Goal: Find specific page/section: Find specific page/section

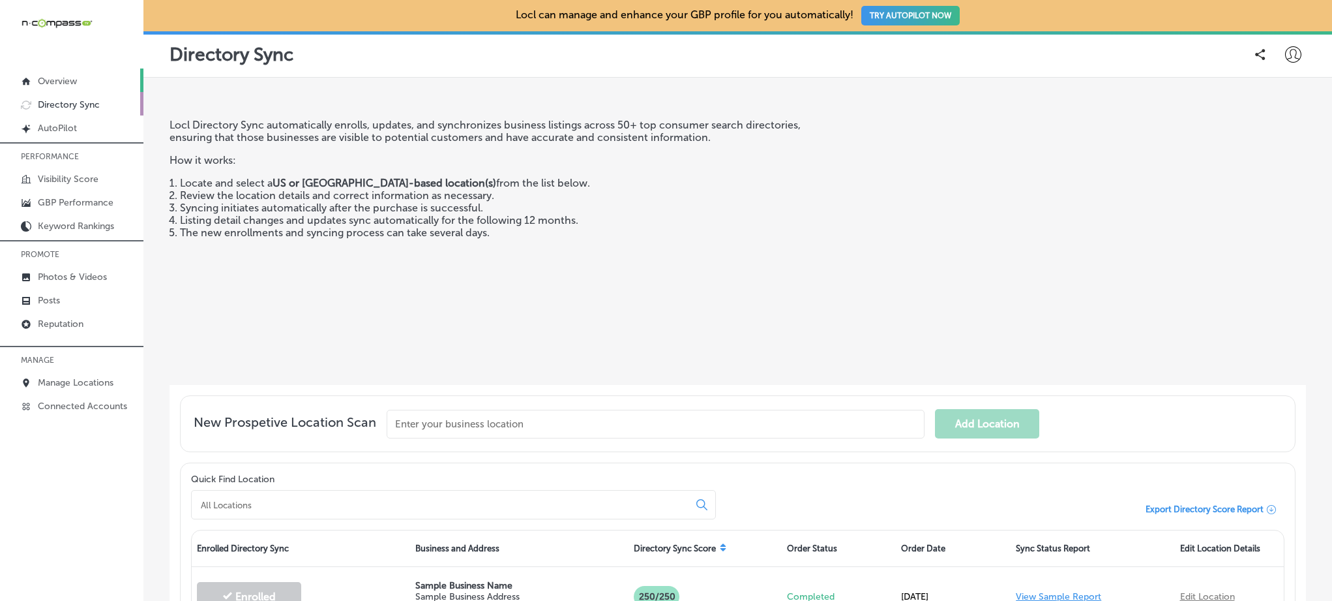
click at [82, 88] on link "Overview" at bounding box center [71, 79] width 143 height 23
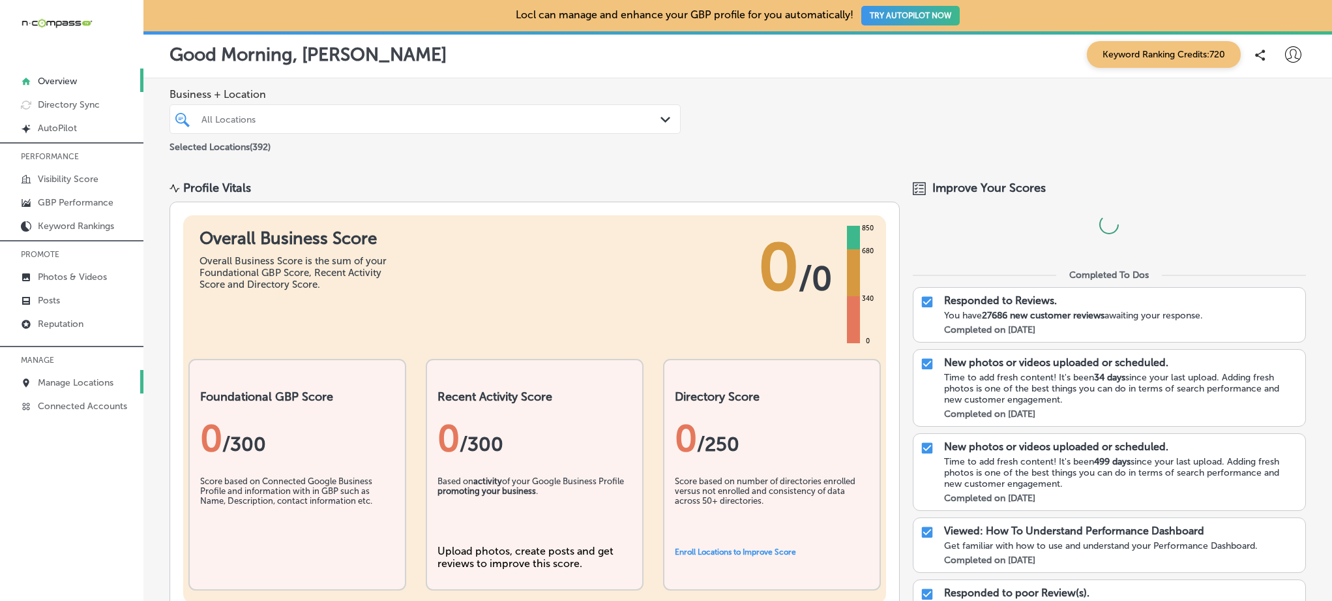
click at [59, 380] on p "Manage Locations" at bounding box center [76, 382] width 76 height 11
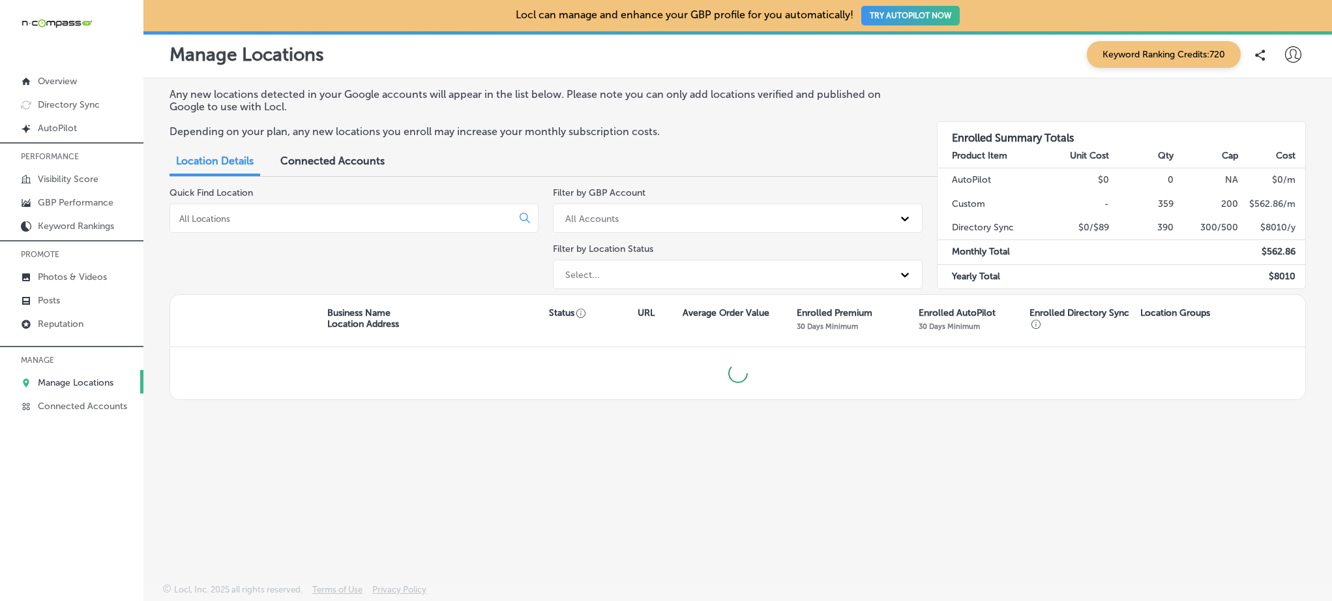
click at [326, 223] on div at bounding box center [354, 217] width 369 height 29
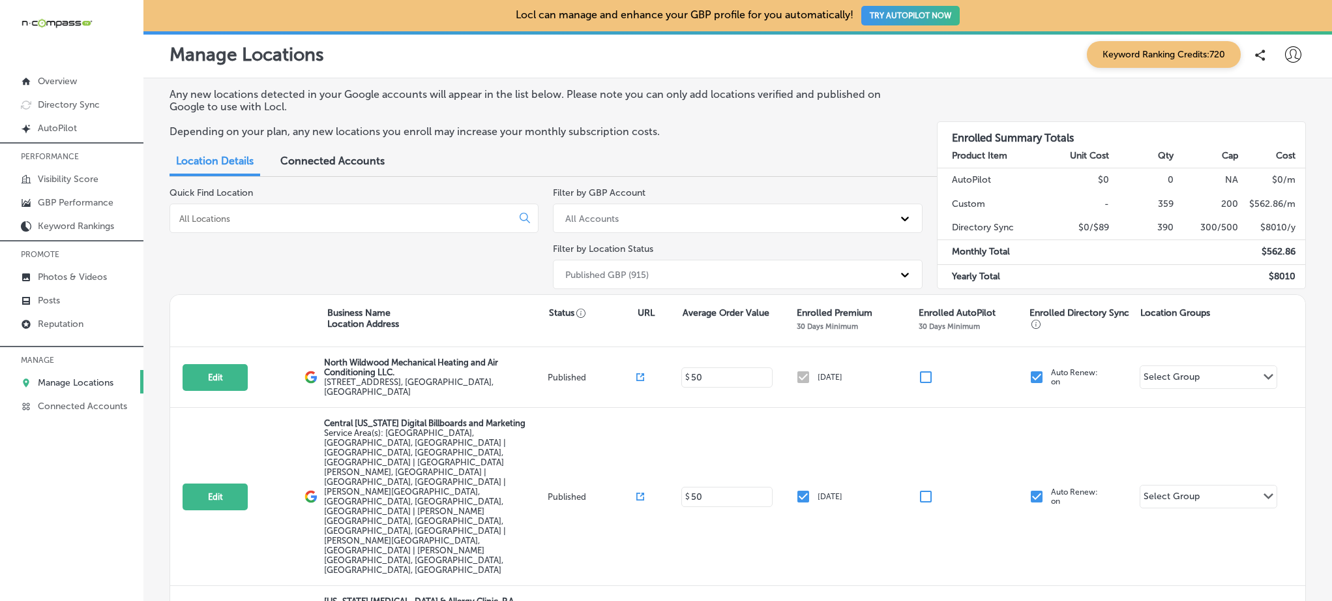
click at [306, 213] on input at bounding box center [343, 219] width 331 height 12
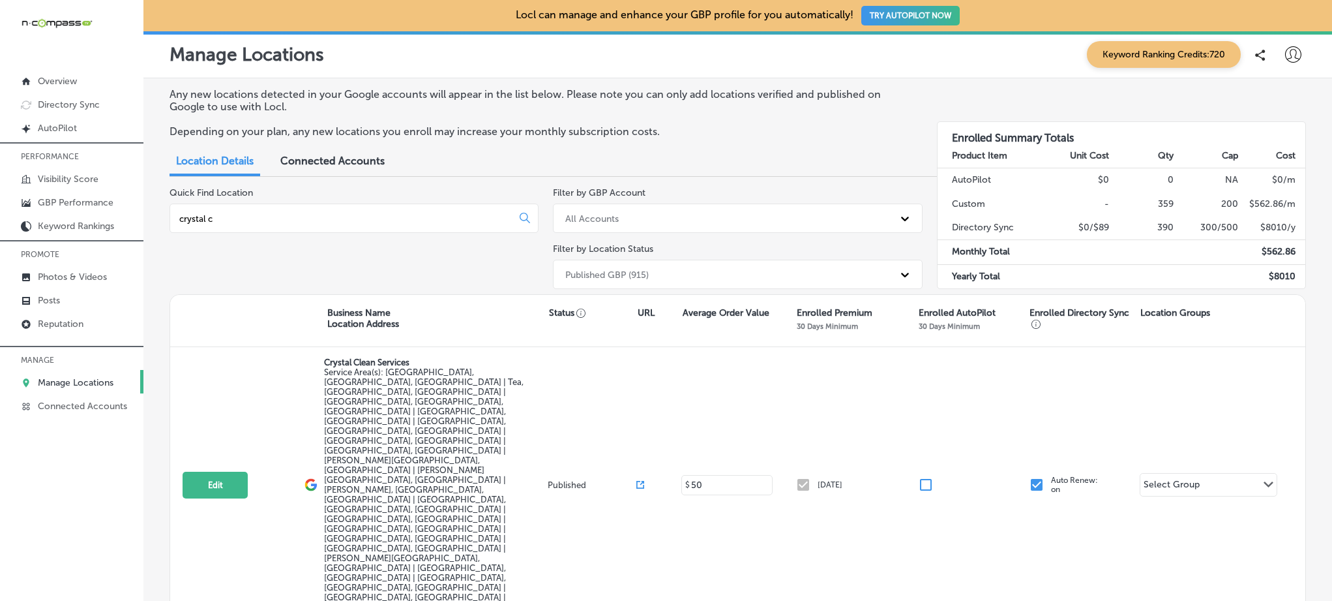
drag, startPoint x: 301, startPoint y: 215, endPoint x: 162, endPoint y: 216, distance: 138.2
click at [162, 216] on div "Any new locations detected in your Google accounts will appear in the list belo…" at bounding box center [737, 355] width 1189 height 554
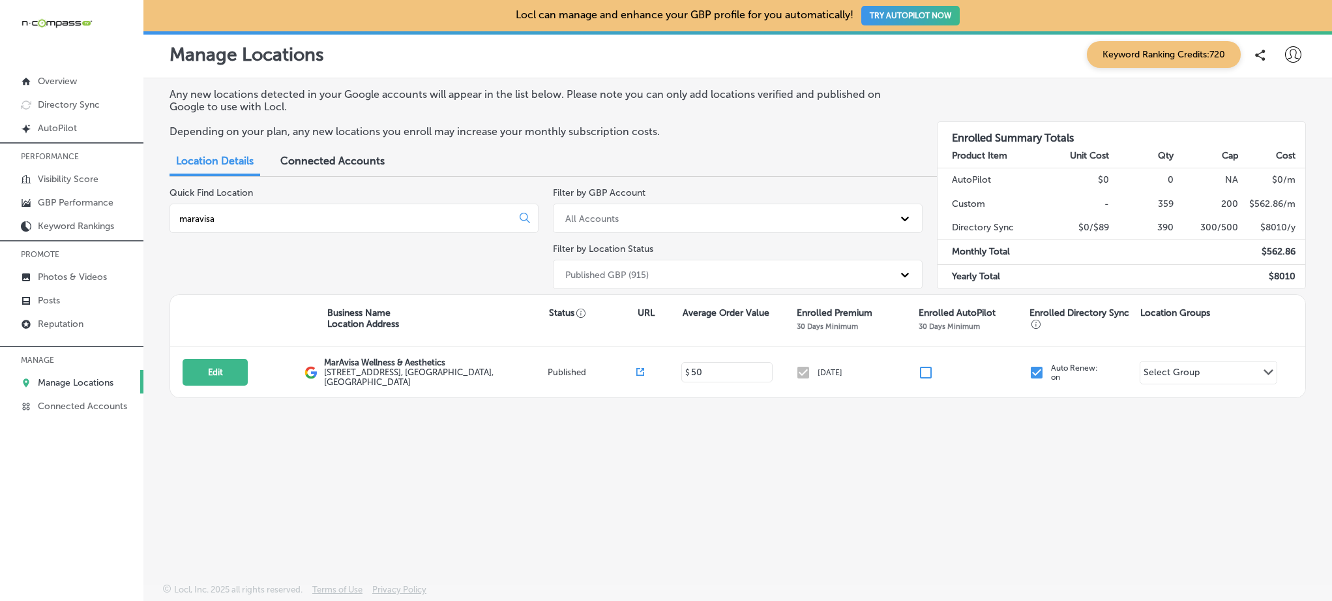
drag, startPoint x: 300, startPoint y: 215, endPoint x: 186, endPoint y: 211, distance: 113.5
click at [186, 213] on input "maravisa" at bounding box center [343, 219] width 331 height 12
drag, startPoint x: 246, startPoint y: 221, endPoint x: 179, endPoint y: 218, distance: 67.2
click at [179, 218] on input "[PERSON_NAME] roofing" at bounding box center [343, 219] width 331 height 12
drag, startPoint x: 245, startPoint y: 220, endPoint x: 170, endPoint y: 218, distance: 75.0
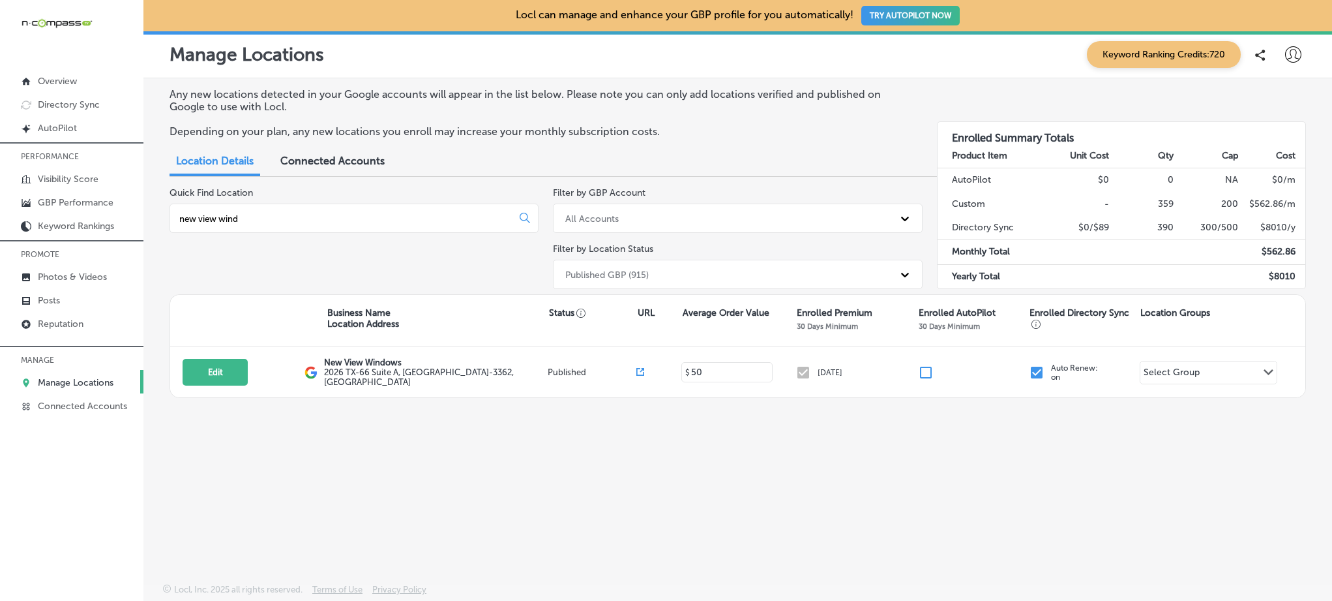
click at [170, 218] on div "new view wind" at bounding box center [354, 217] width 369 height 29
drag, startPoint x: 260, startPoint y: 218, endPoint x: 152, endPoint y: 203, distance: 109.3
click at [152, 203] on div "Any new locations detected in your Google accounts will appear in the list belo…" at bounding box center [737, 299] width 1189 height 443
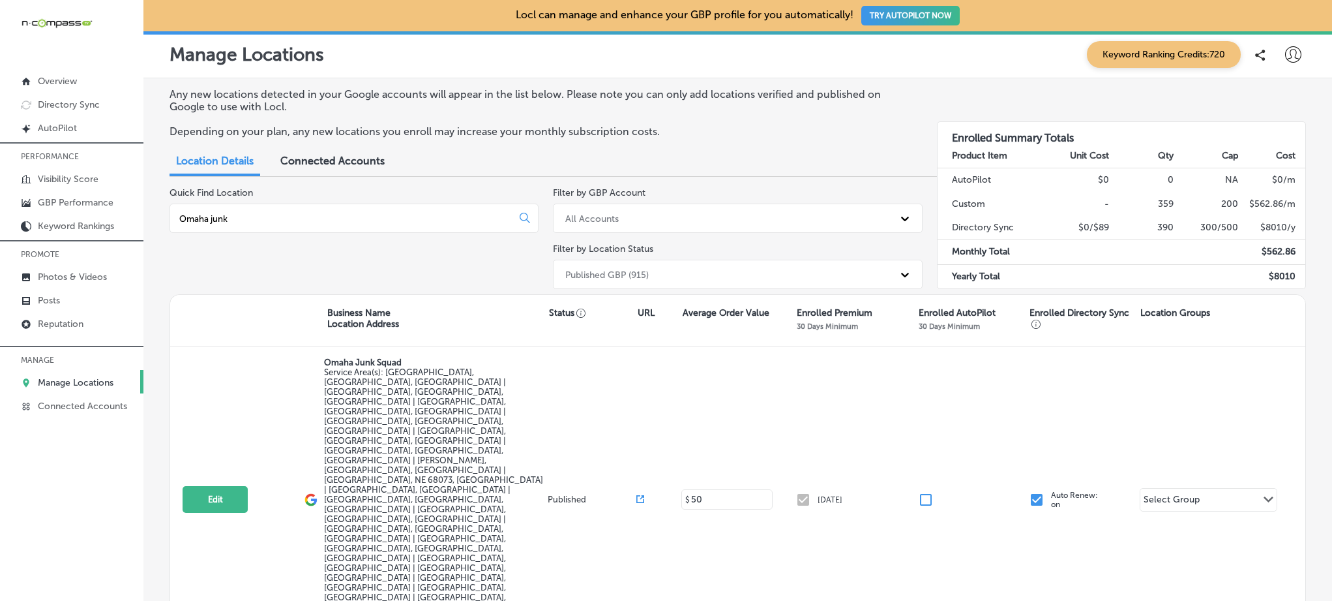
type input "Omaha junk"
drag, startPoint x: 282, startPoint y: 221, endPoint x: 129, endPoint y: 219, distance: 152.6
click at [129, 219] on div "iconmonstr-menu-thin copy Created with Sketch. Overview Directory Sync Created …" at bounding box center [666, 300] width 1332 height 601
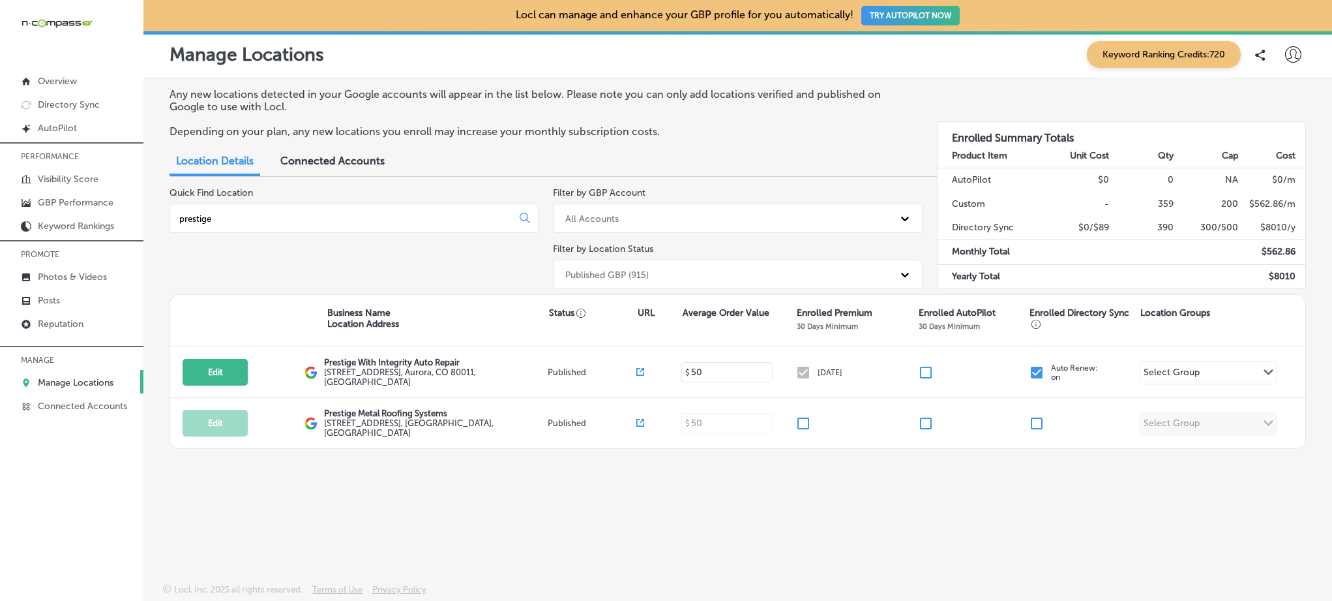
type input "prestige"
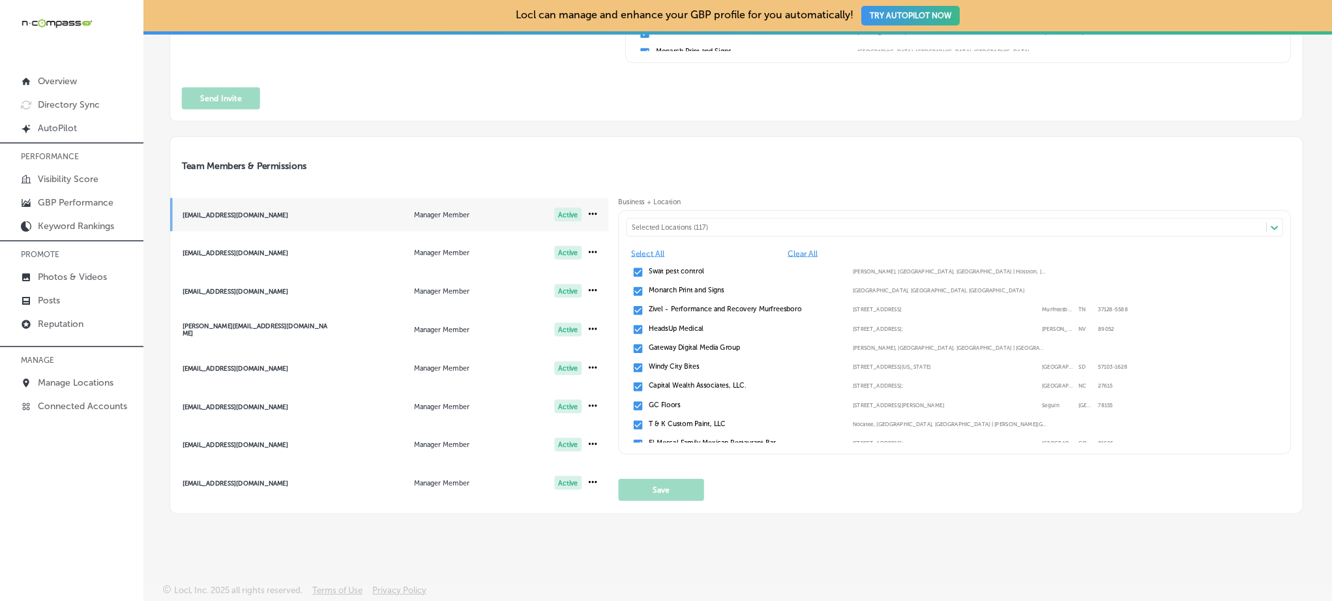
scroll to position [5, 0]
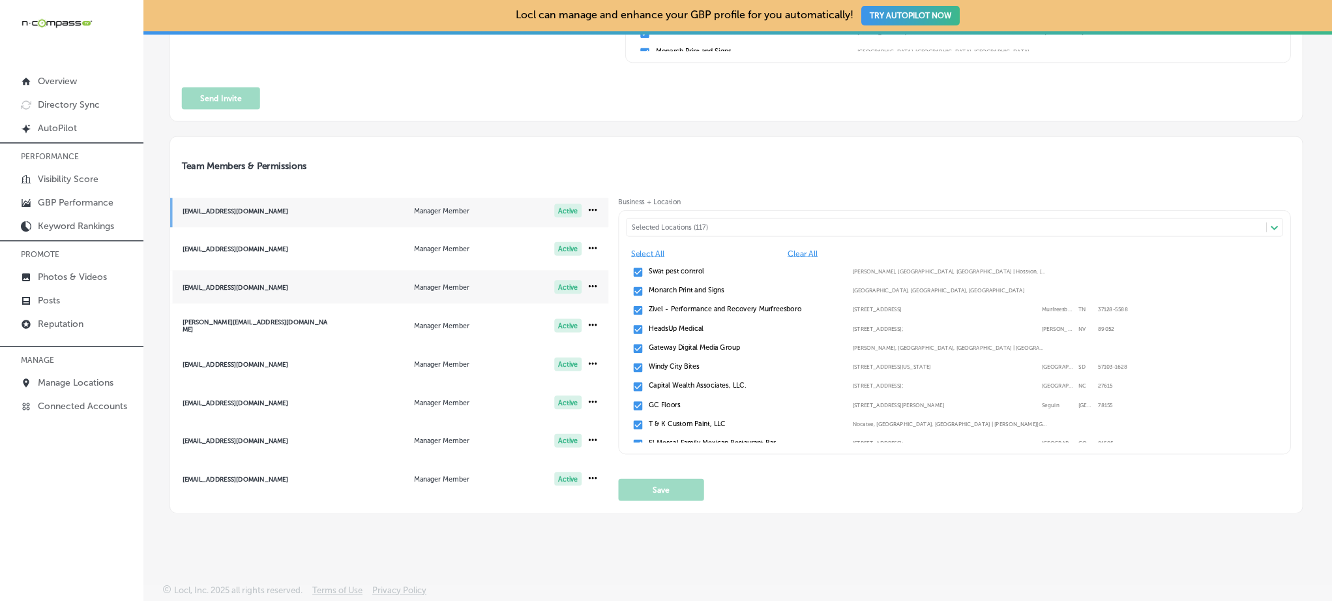
click at [297, 287] on div "[EMAIL_ADDRESS][DOMAIN_NAME]" at bounding box center [256, 286] width 147 height 7
click at [706, 224] on div "Selected Locations (135)" at bounding box center [952, 227] width 640 height 8
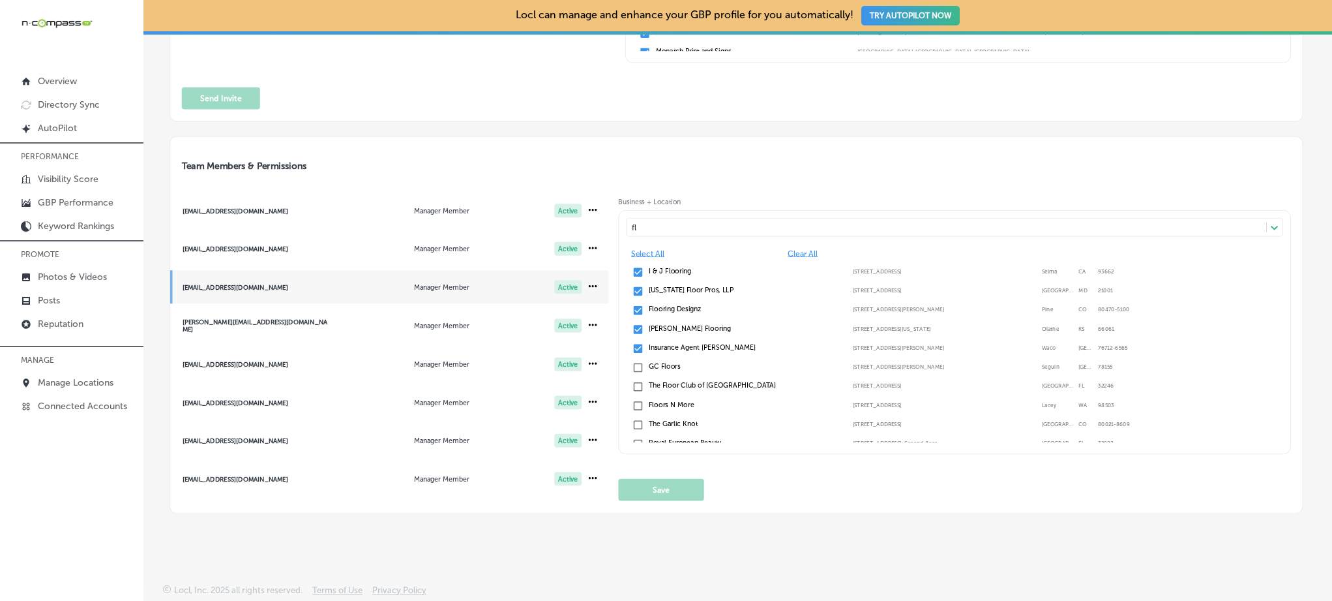
type input "f"
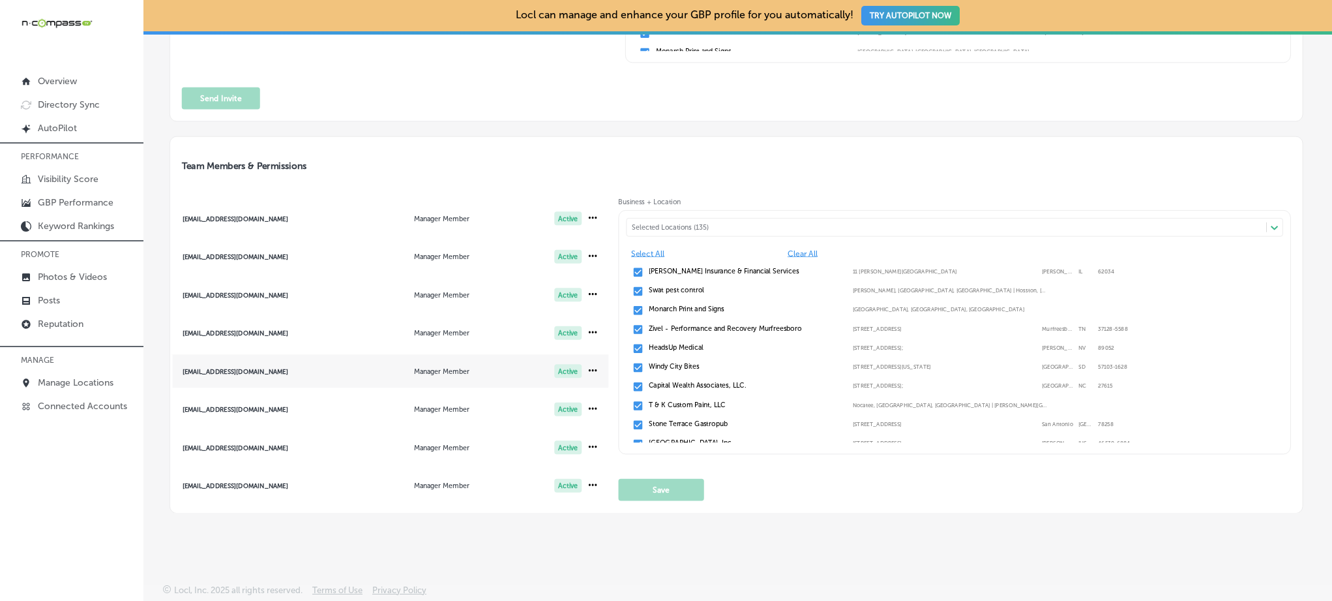
scroll to position [672, 0]
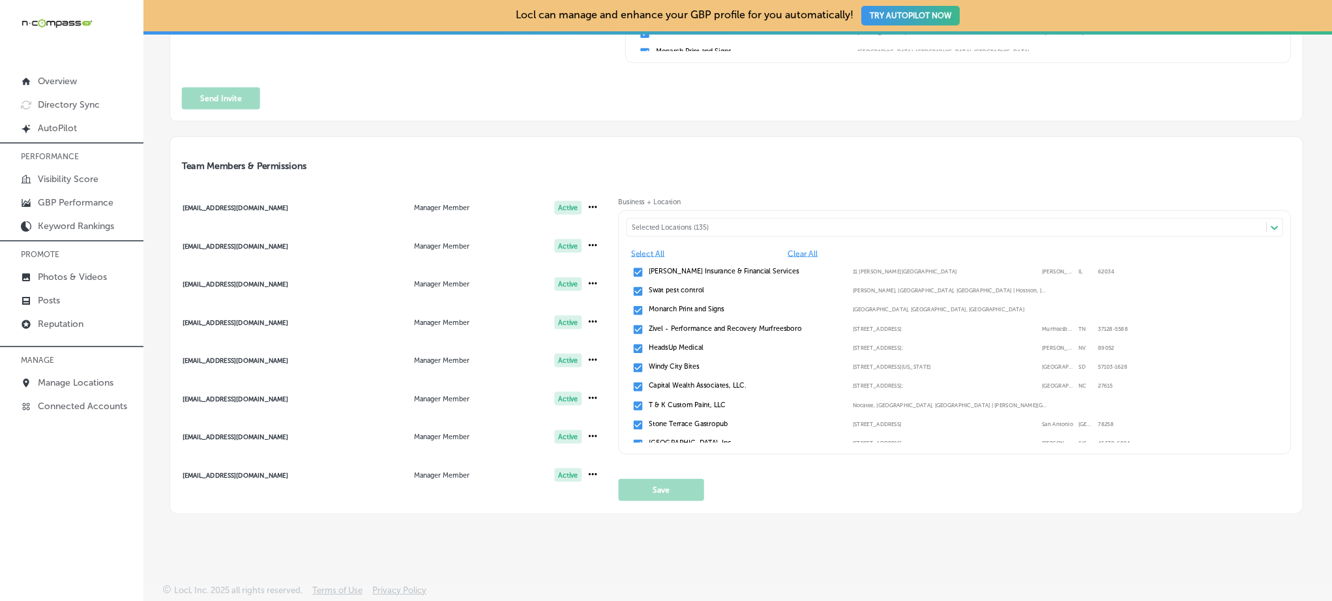
click at [325, 365] on span "[EMAIL_ADDRESS][DOMAIN_NAME] Manager Member Active" at bounding box center [389, 360] width 439 height 33
click at [695, 223] on div "Selected Locations (122)" at bounding box center [952, 227] width 640 height 8
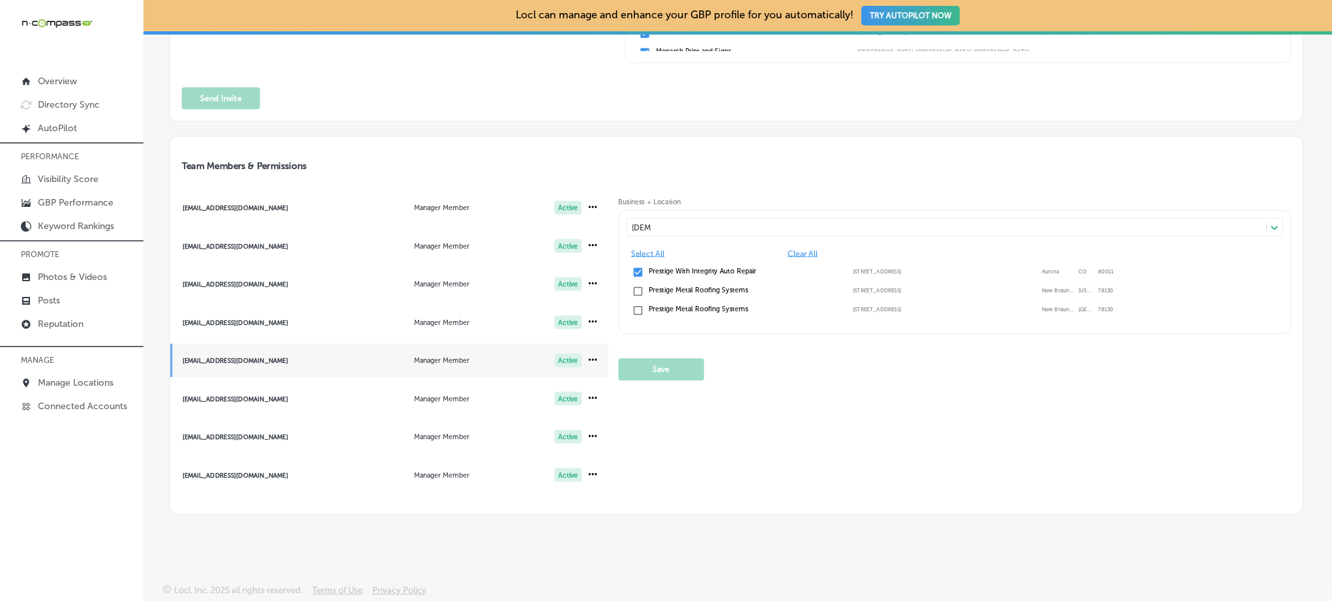
scroll to position [0, 0]
type input "[DEMOGRAPHIC_DATA]"
click at [91, 388] on link "Manage Locations" at bounding box center [71, 381] width 143 height 23
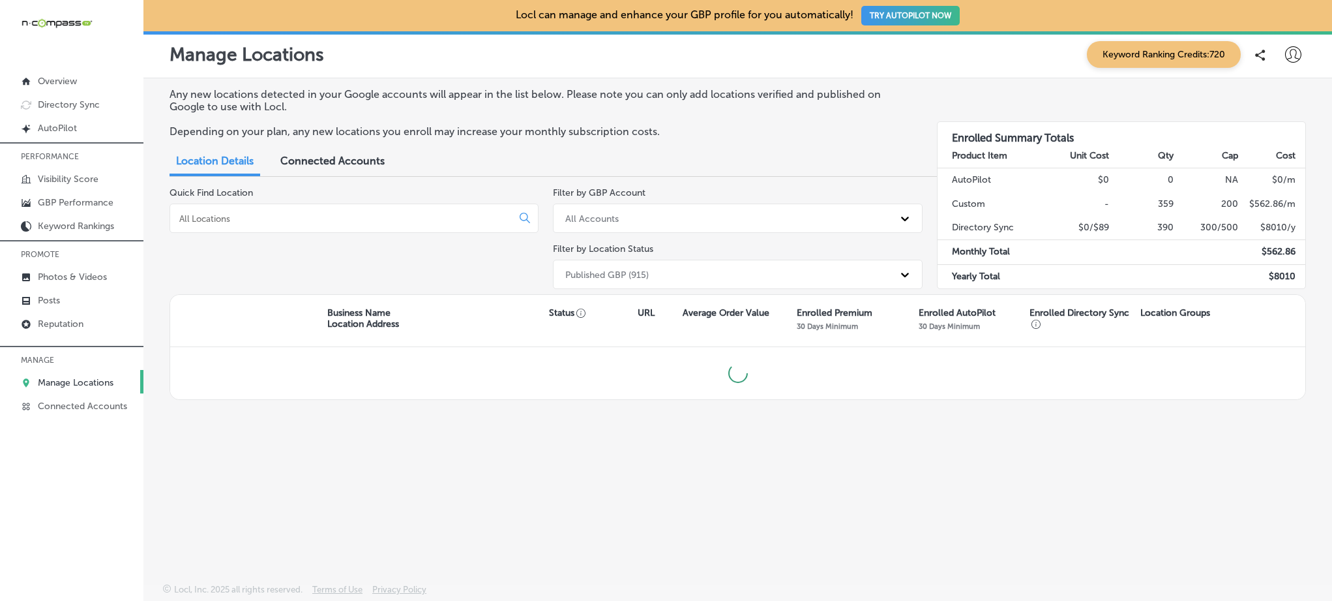
click at [254, 221] on input at bounding box center [343, 219] width 331 height 12
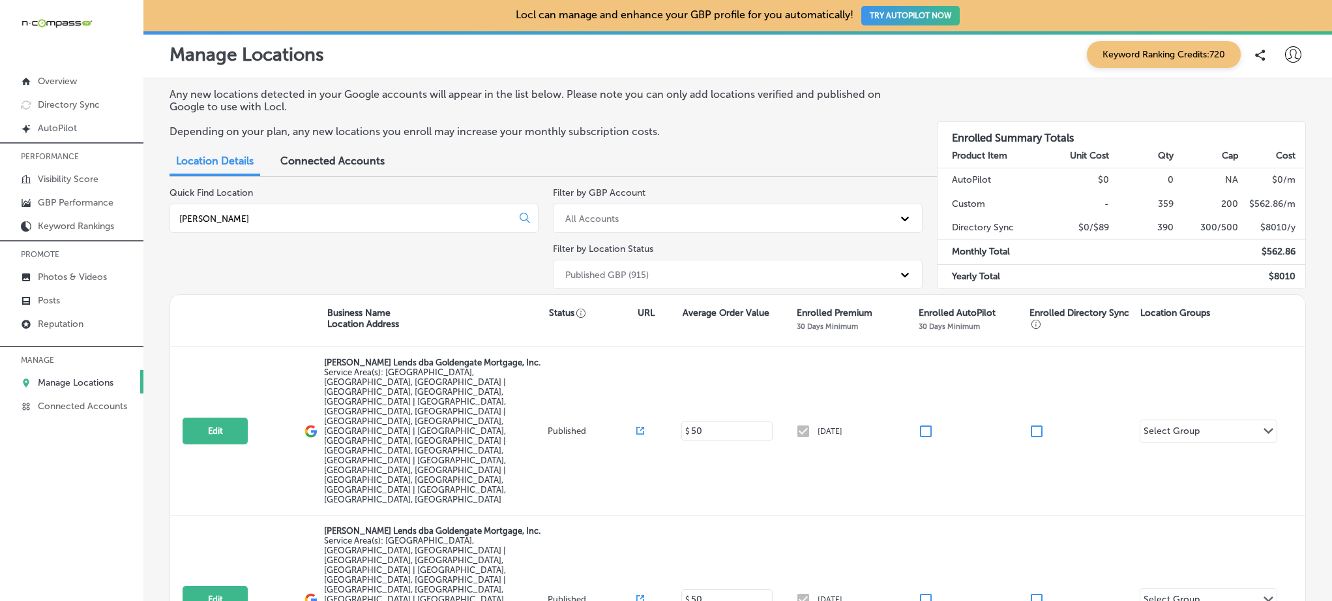
type input "[PERSON_NAME]"
